Goal: Task Accomplishment & Management: Use online tool/utility

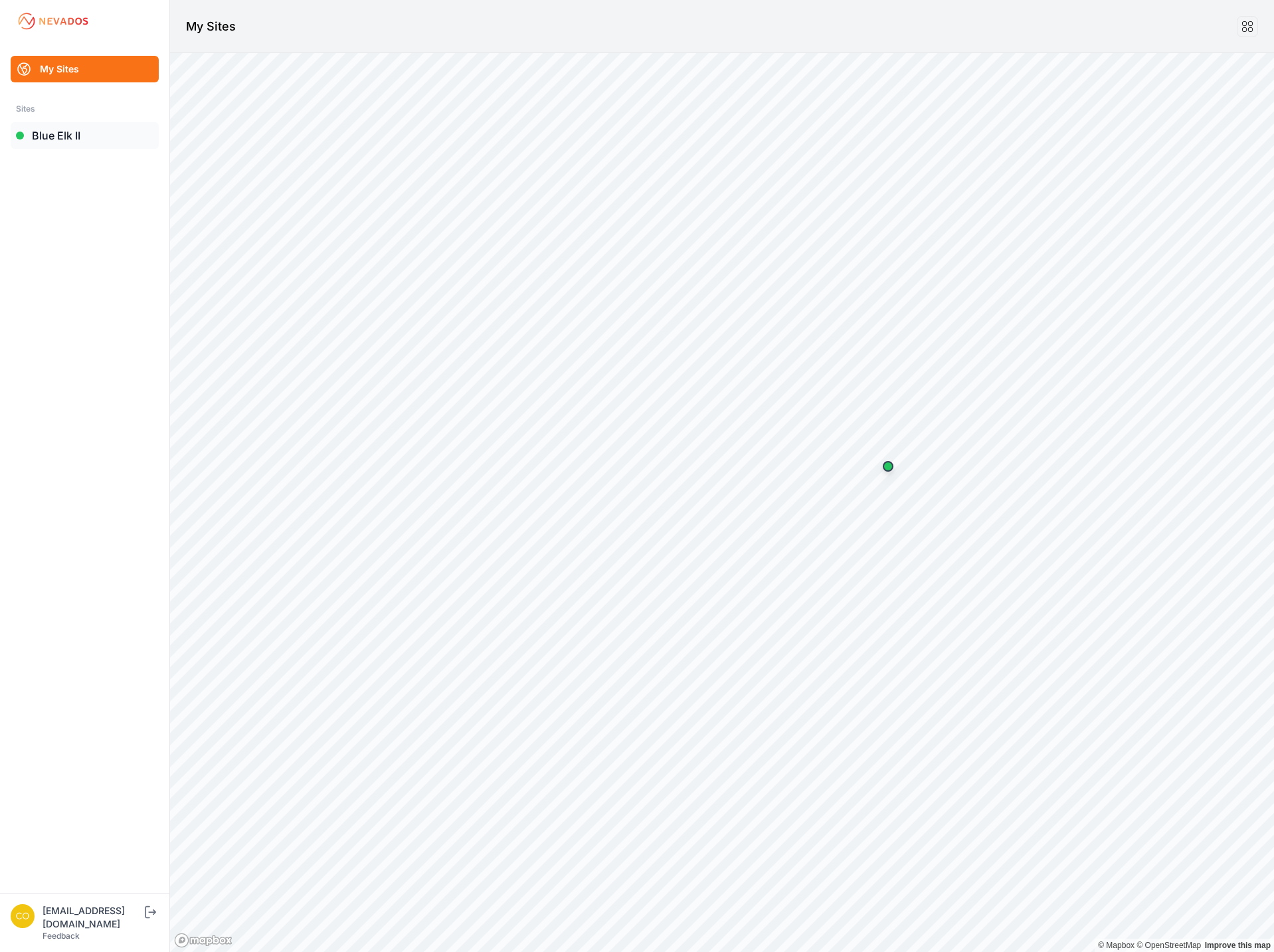
click at [59, 127] on link "Blue Elk II" at bounding box center [85, 136] width 148 height 27
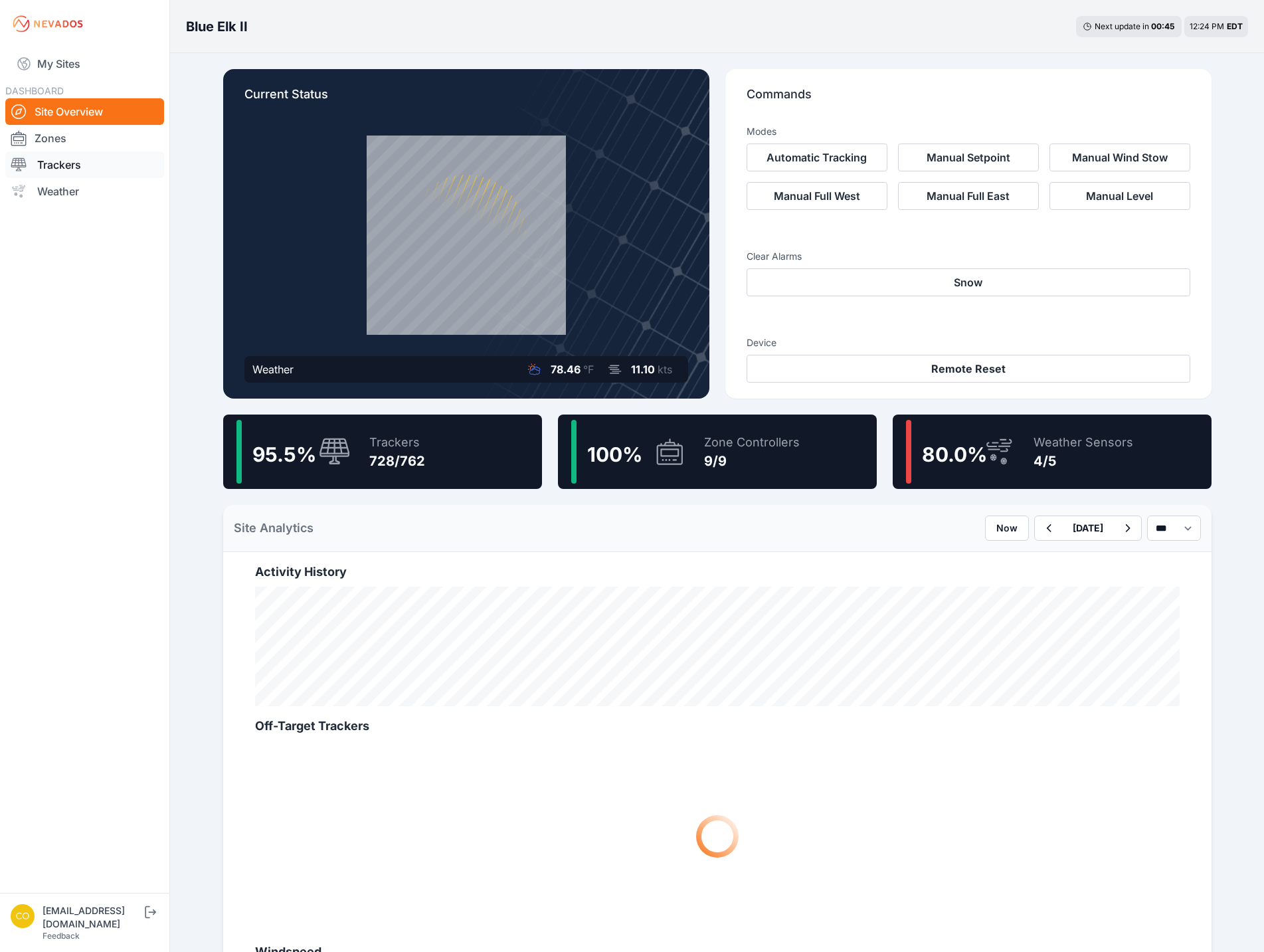
click at [58, 168] on link "Trackers" at bounding box center [85, 165] width 159 height 27
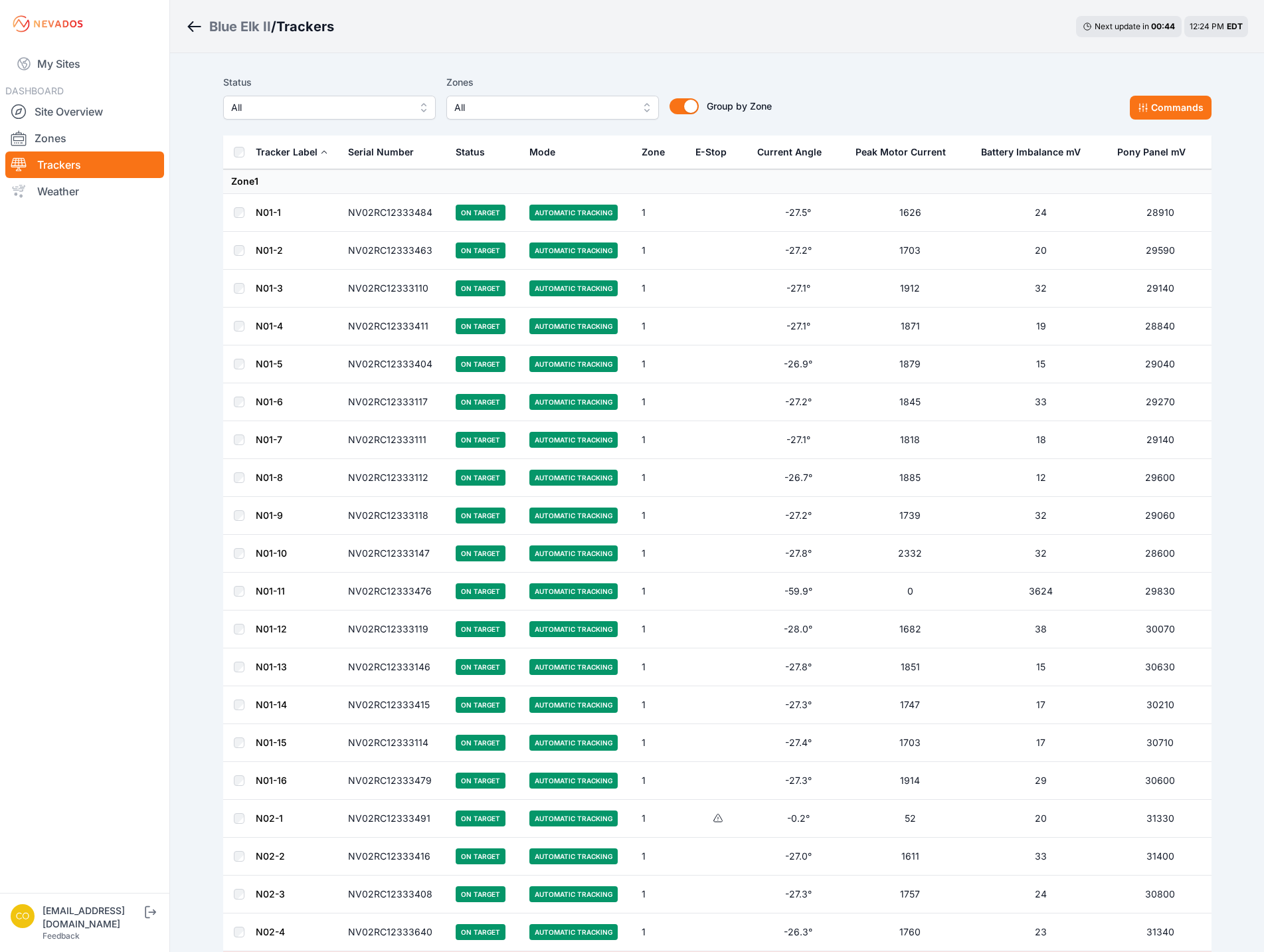
click at [497, 113] on span "All" at bounding box center [544, 108] width 178 height 16
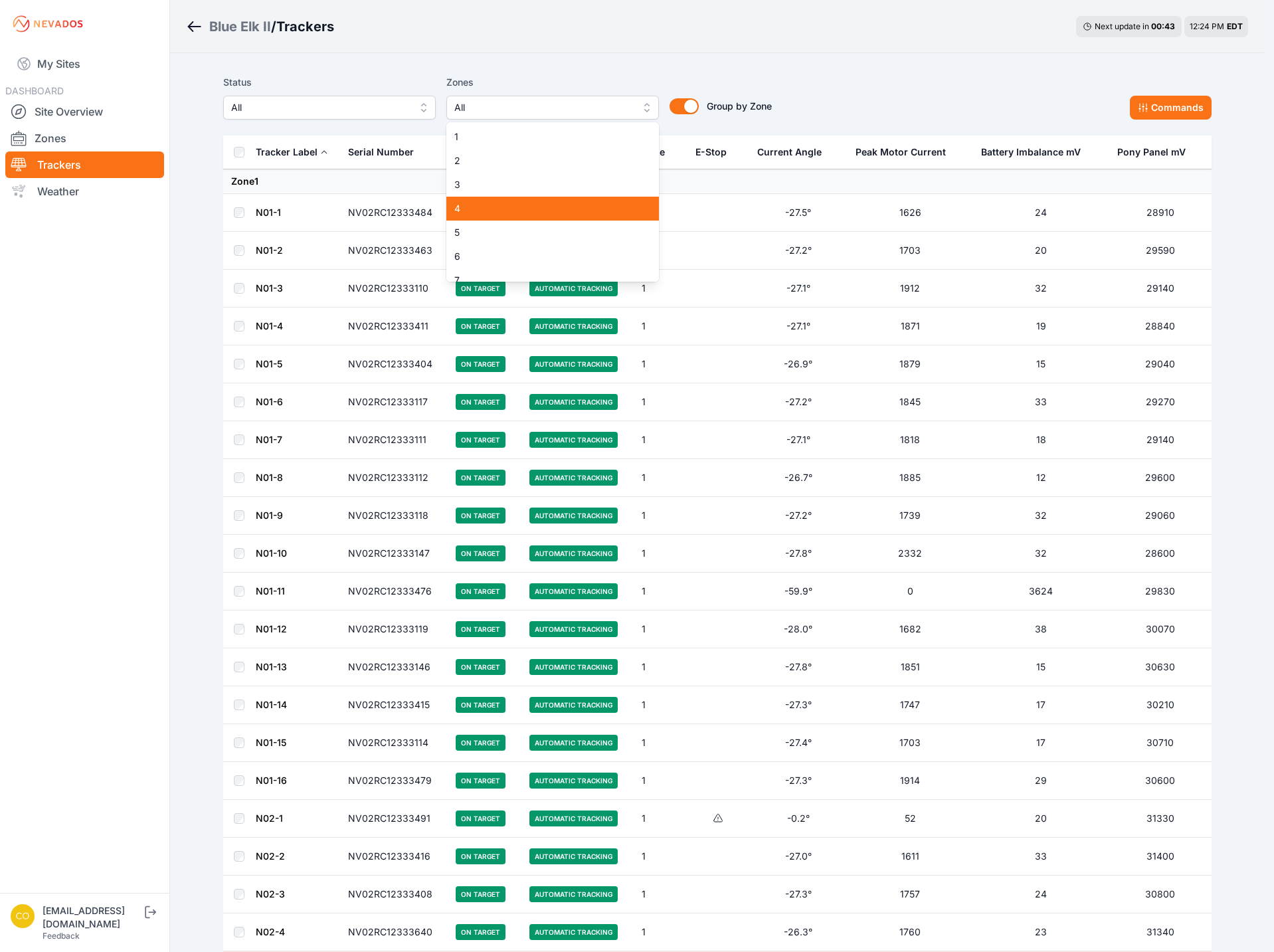
click at [496, 205] on span "4" at bounding box center [545, 209] width 181 height 13
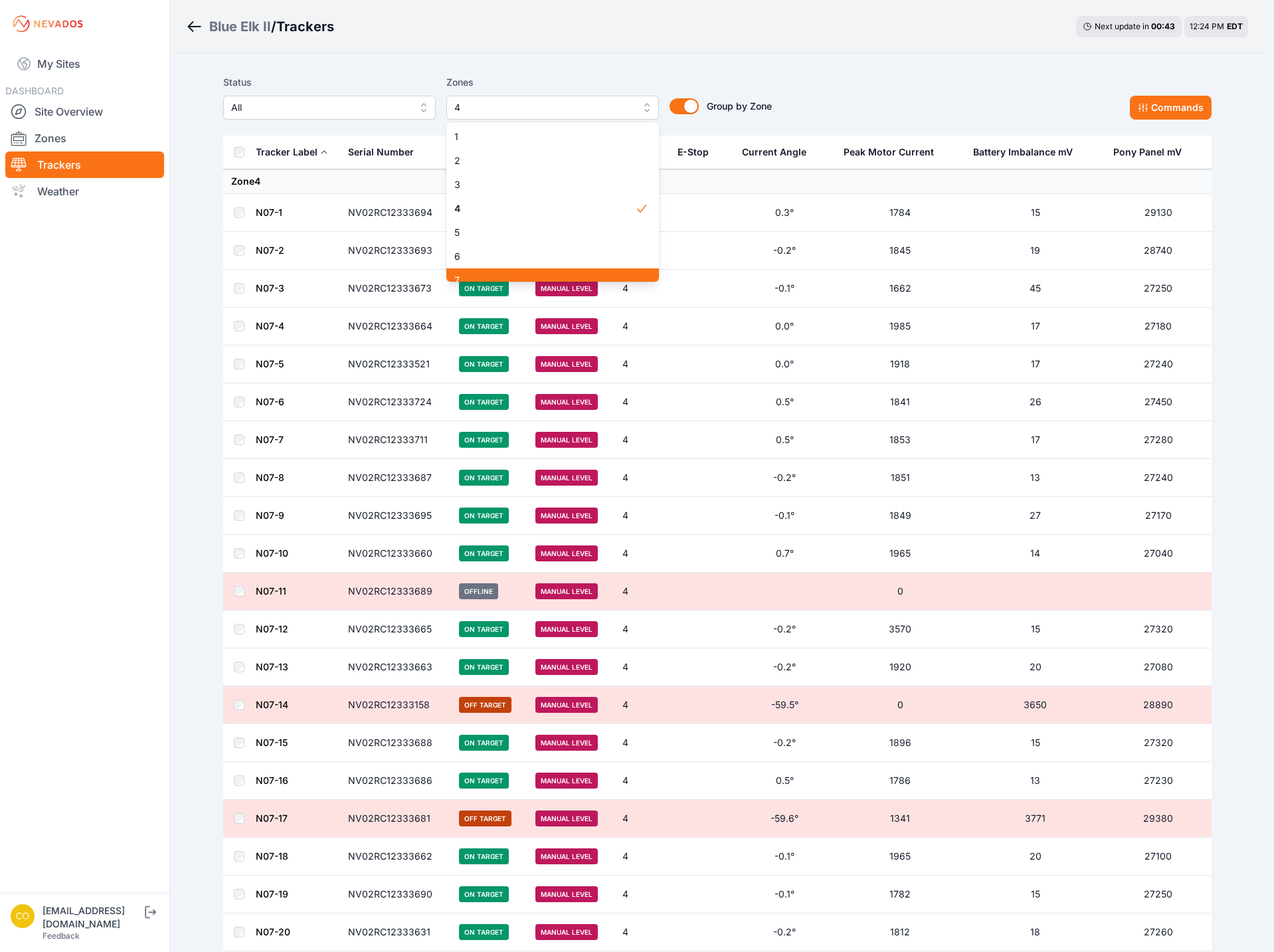
click at [480, 278] on div "7" at bounding box center [553, 281] width 213 height 24
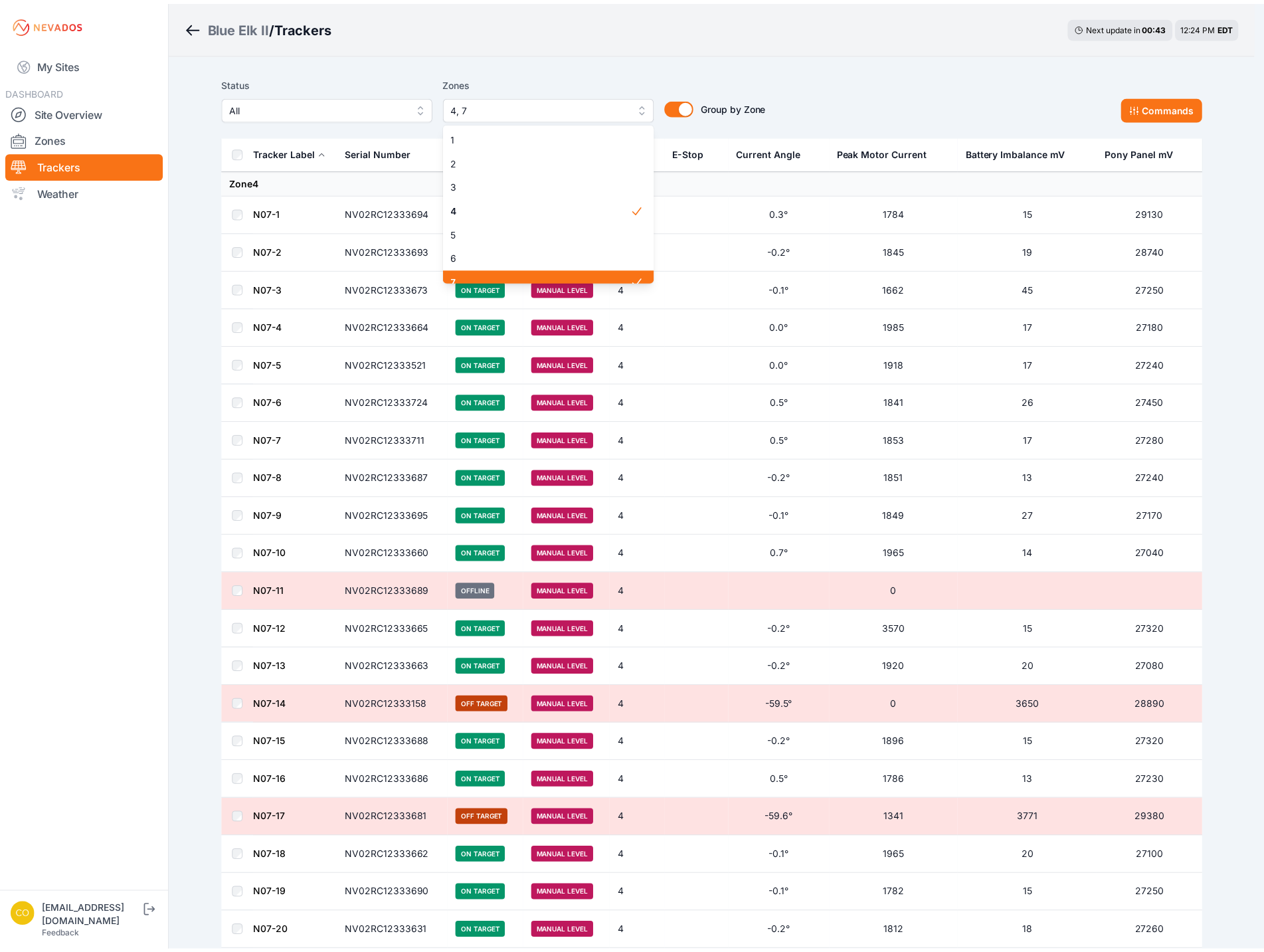
scroll to position [11, 0]
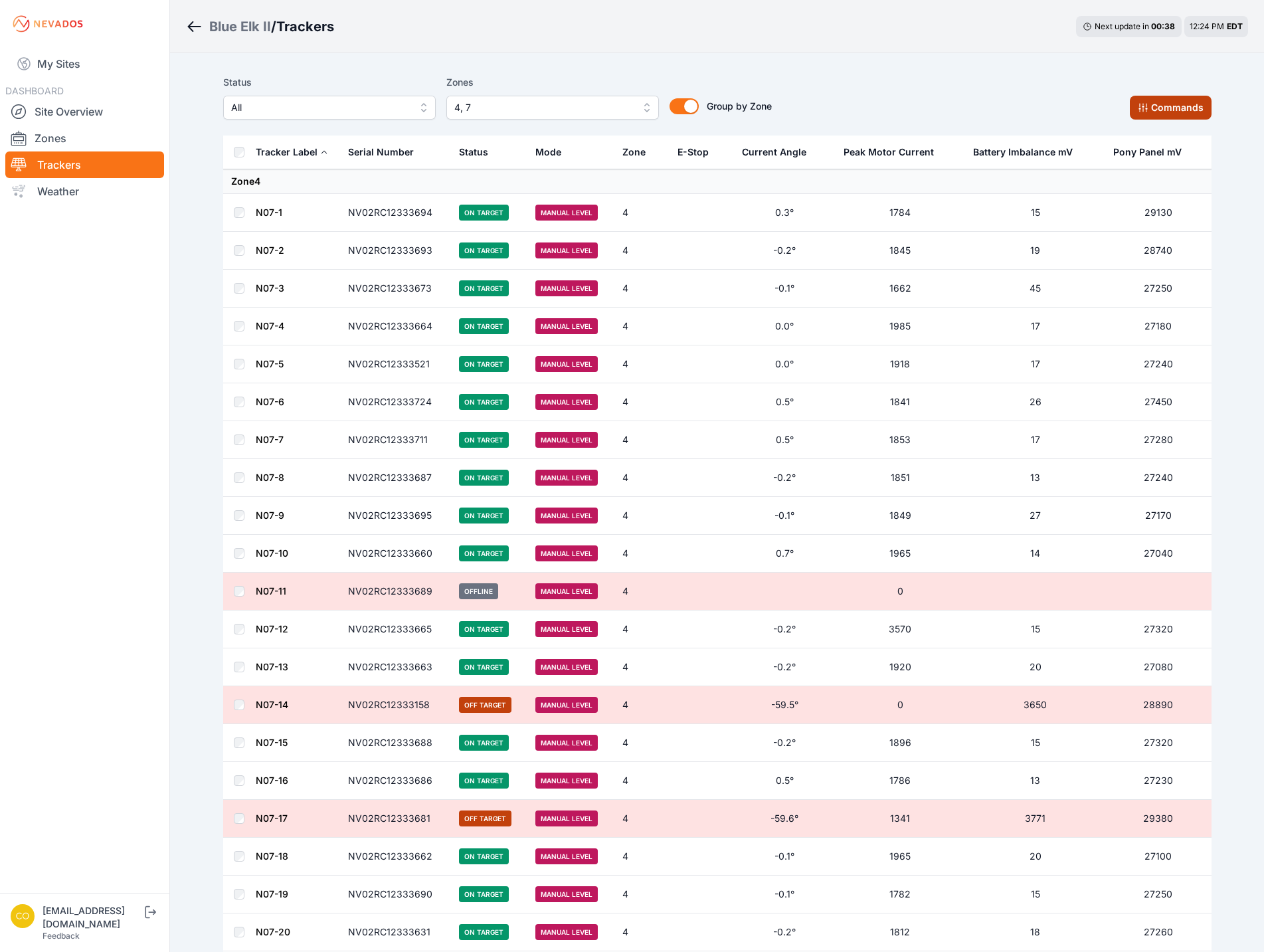
click at [1173, 112] on button "Commands" at bounding box center [1170, 108] width 81 height 24
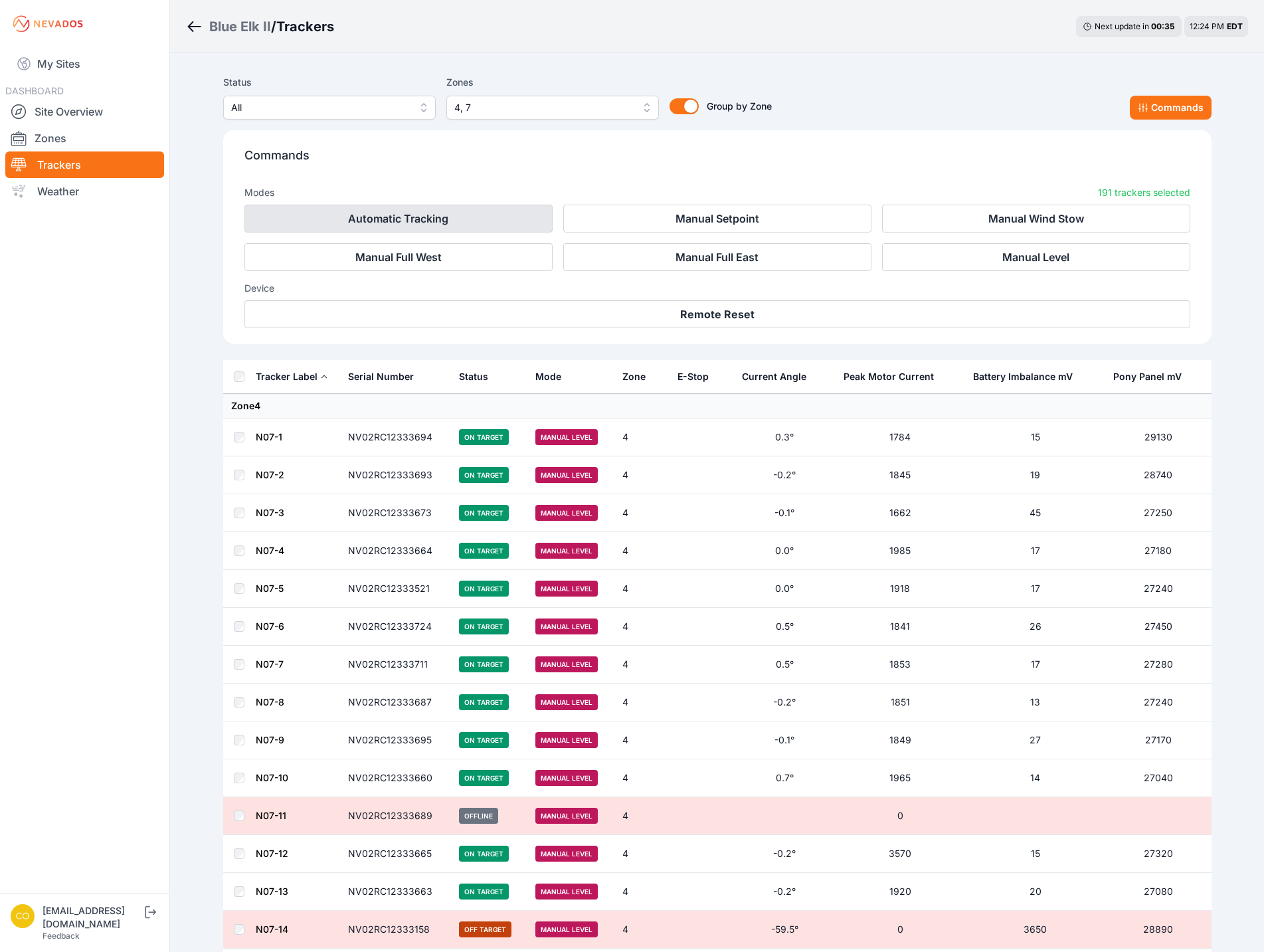
click at [470, 213] on button "Automatic Tracking" at bounding box center [398, 218] width 308 height 28
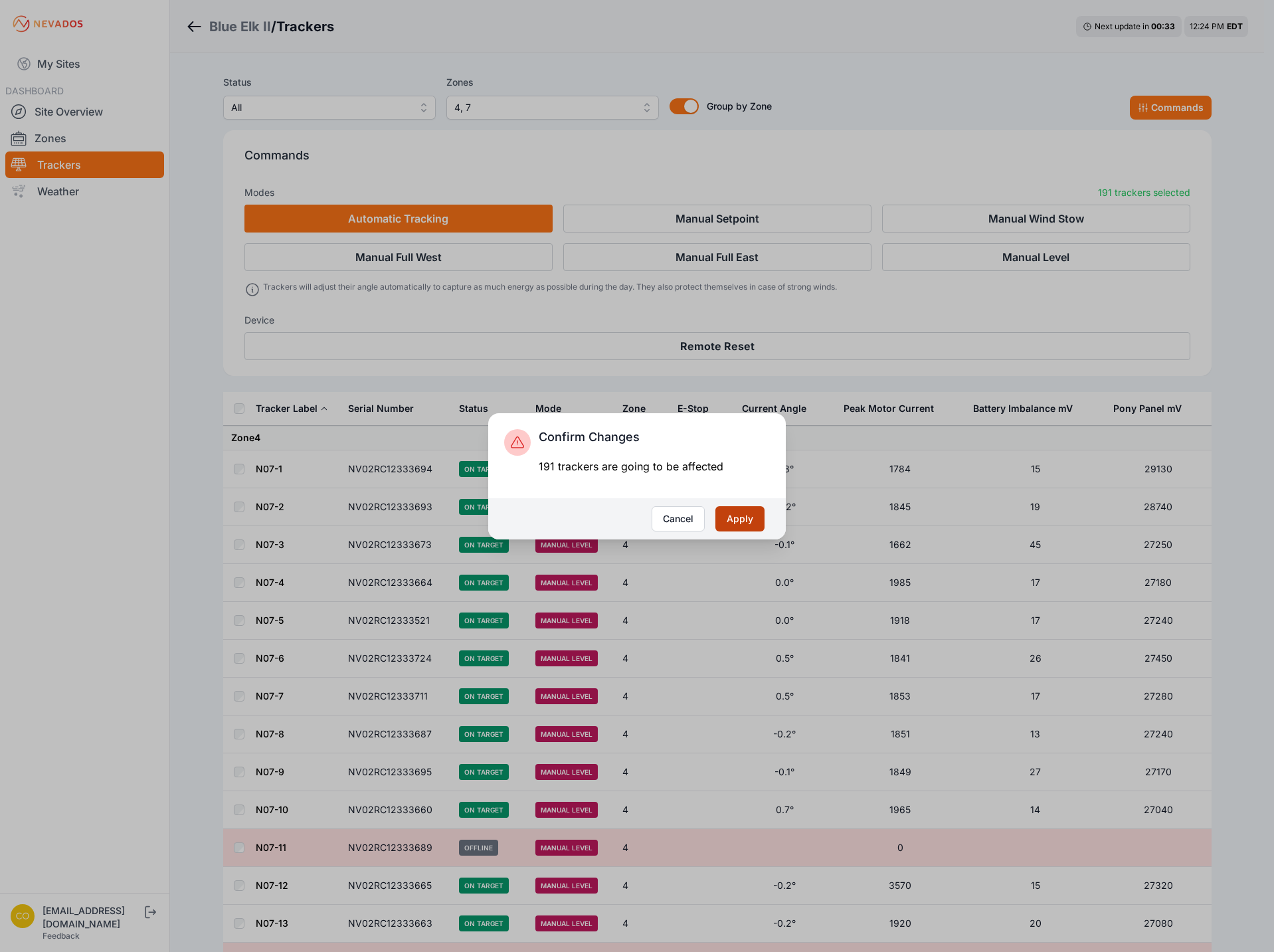
click at [744, 517] on button "Apply" at bounding box center [740, 519] width 49 height 26
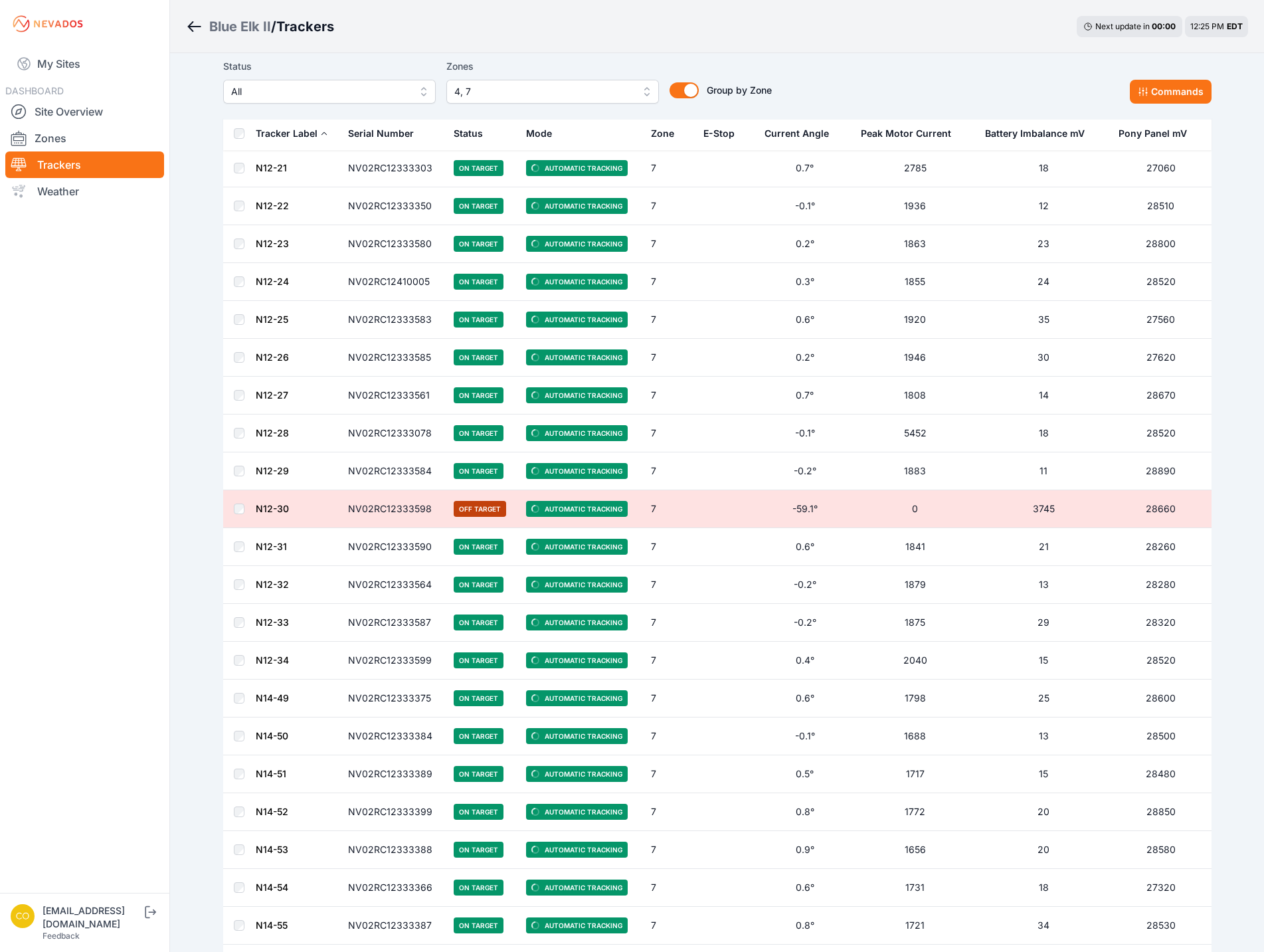
scroll to position [4375, 0]
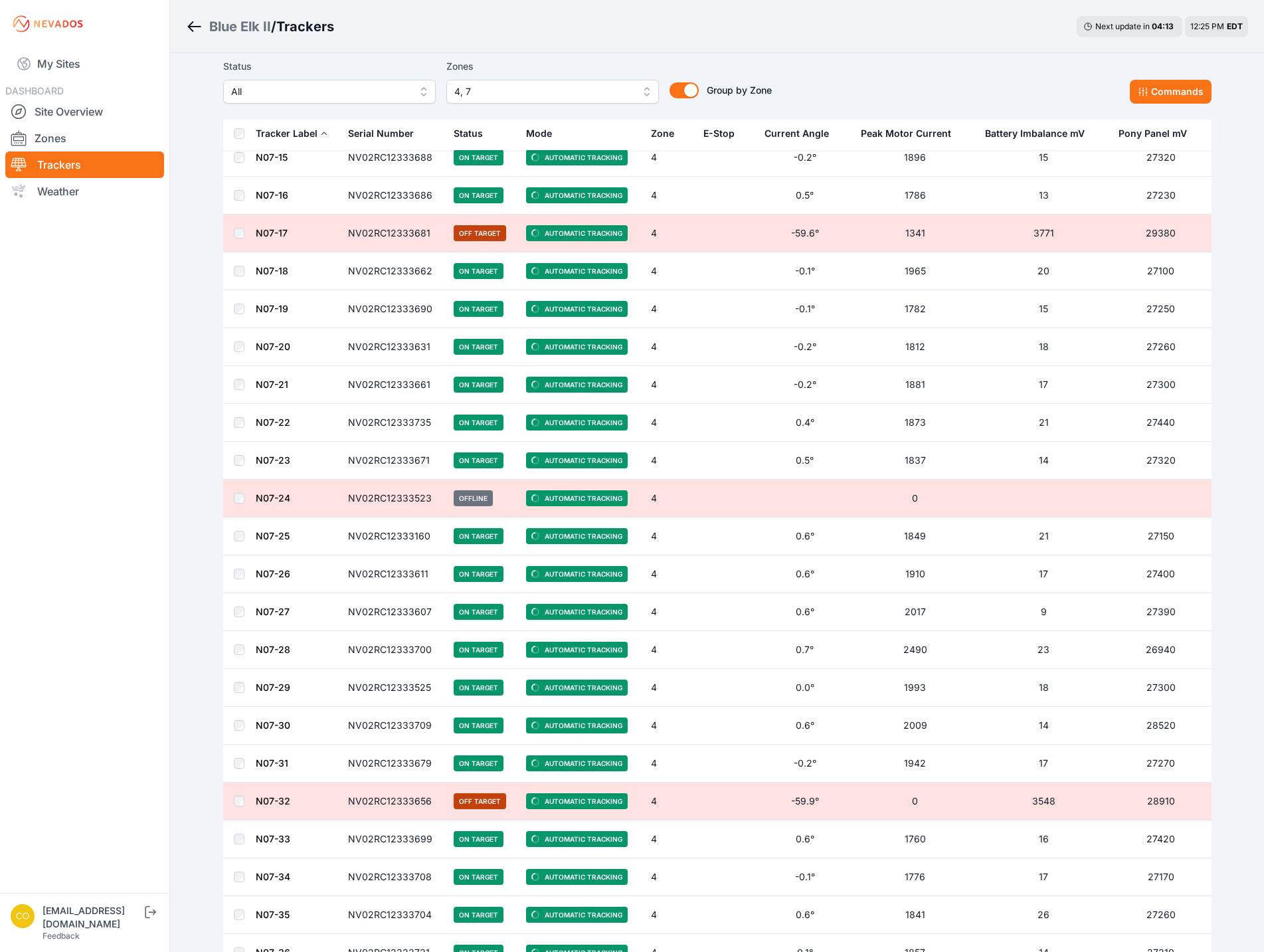
scroll to position [731, 0]
